Goal: Entertainment & Leisure: Consume media (video, audio)

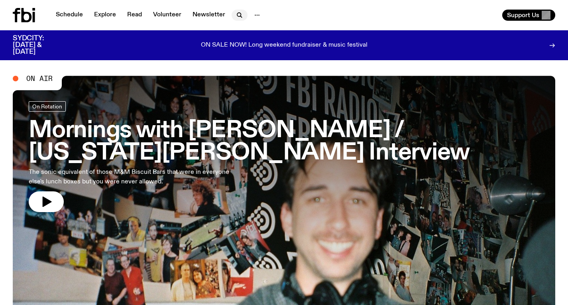
click at [240, 14] on icon "button" at bounding box center [240, 15] width 10 height 10
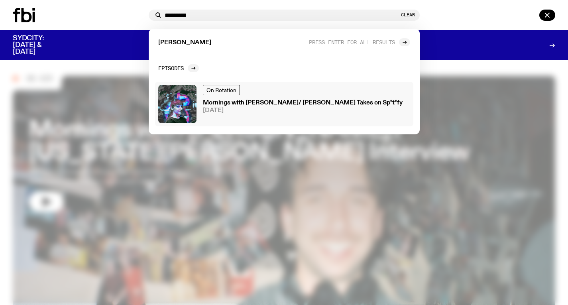
type input "*********"
click at [263, 97] on div "On Rotation Mornings with [PERSON_NAME]/ [PERSON_NAME] Takes on Sp*t*fy [DATE]" at bounding box center [303, 104] width 200 height 38
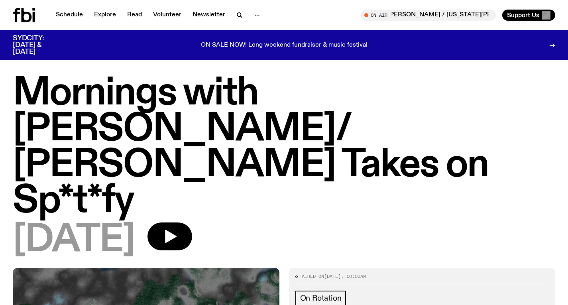
click at [22, 17] on icon at bounding box center [27, 15] width 10 height 14
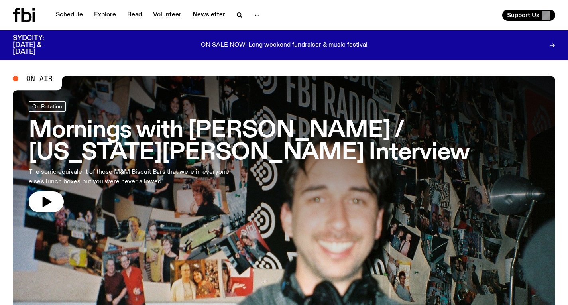
click at [199, 124] on h3 "Mornings with [PERSON_NAME] / [US_STATE][PERSON_NAME] Interview" at bounding box center [284, 142] width 511 height 45
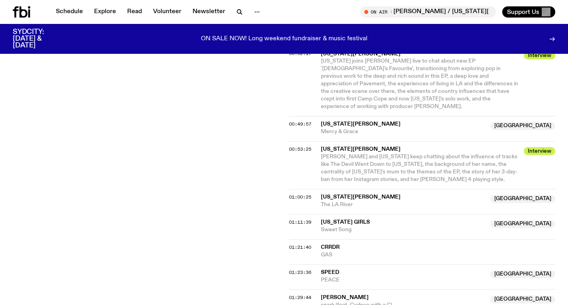
scroll to position [485, 0]
